Goal: Check status: Check status

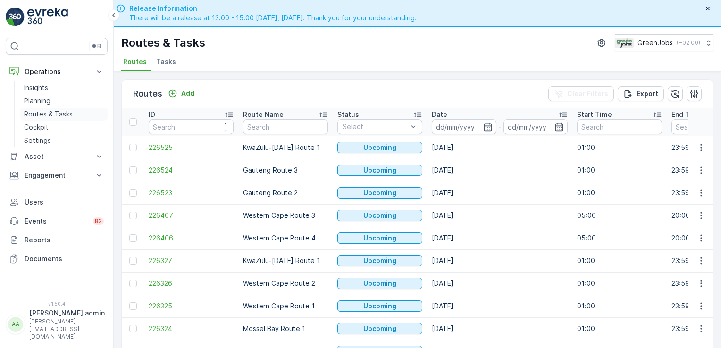
scroll to position [26, 0]
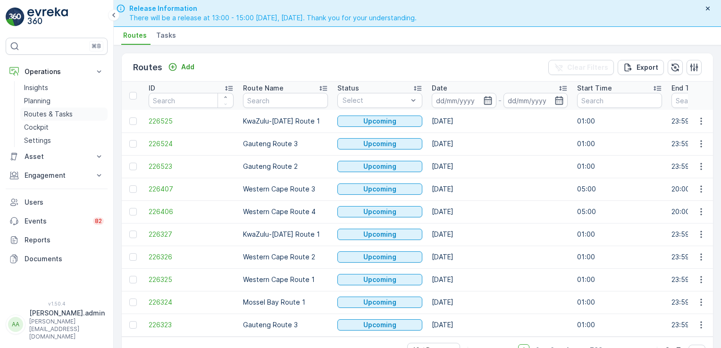
drag, startPoint x: 0, startPoint y: 0, endPoint x: 53, endPoint y: 117, distance: 128.2
click at [53, 117] on p "Routes & Tasks" at bounding box center [48, 114] width 49 height 9
click at [459, 98] on input at bounding box center [464, 100] width 65 height 15
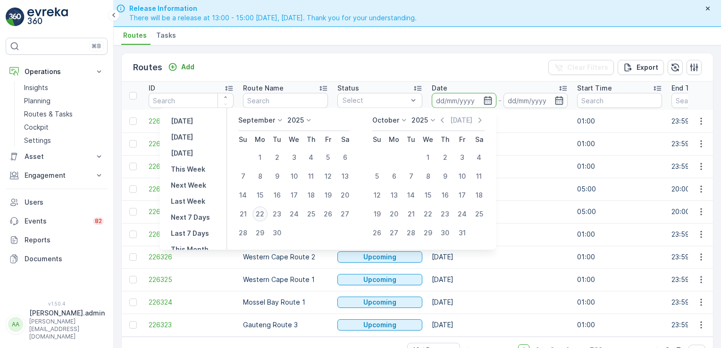
click at [262, 211] on div "22" at bounding box center [260, 214] width 15 height 15
type input "[DATE]"
click at [262, 211] on div "22" at bounding box center [260, 214] width 15 height 15
type input "[DATE]"
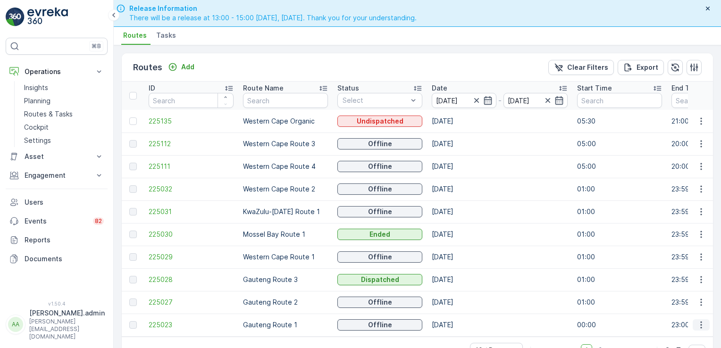
click at [697, 324] on icon "button" at bounding box center [701, 325] width 9 height 9
click at [696, 282] on span "See More Details" at bounding box center [679, 282] width 55 height 9
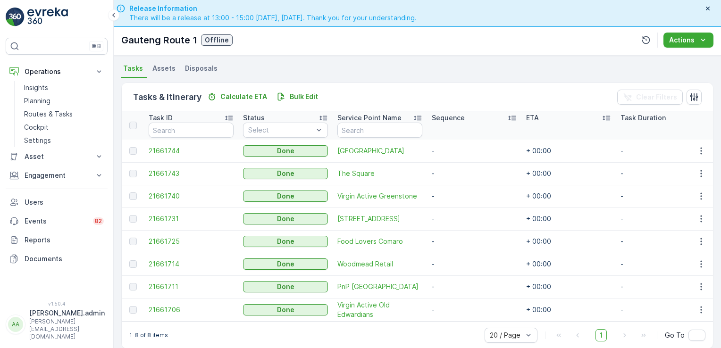
scroll to position [217, 0]
